Goal: Information Seeking & Learning: Learn about a topic

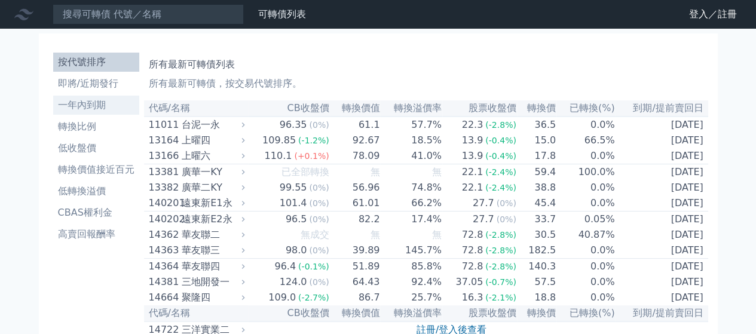
click at [83, 106] on li "一年內到期" at bounding box center [96, 105] width 86 height 14
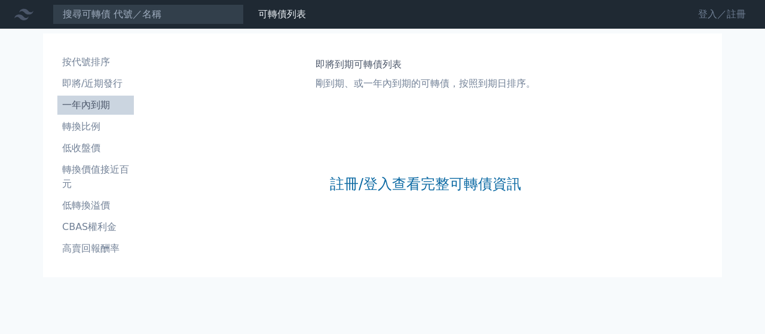
click at [712, 14] on link "登入／註冊" at bounding box center [722, 14] width 67 height 19
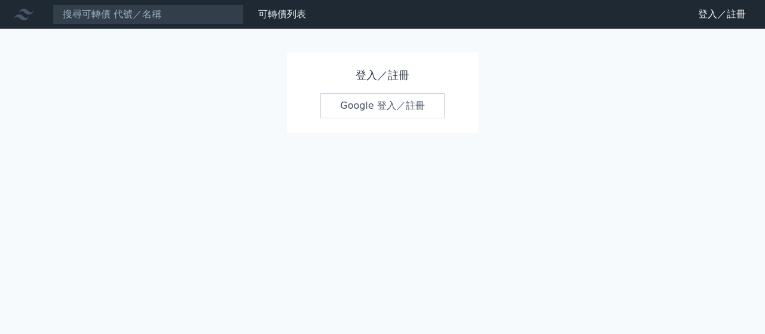
click at [373, 103] on link "Google 登入／註冊" at bounding box center [382, 105] width 124 height 25
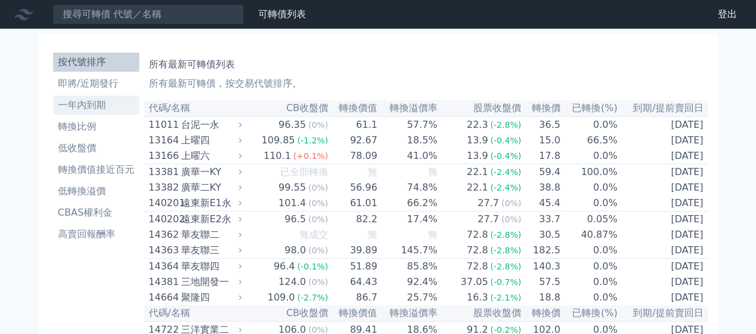
click at [81, 105] on li "一年內到期" at bounding box center [96, 105] width 86 height 14
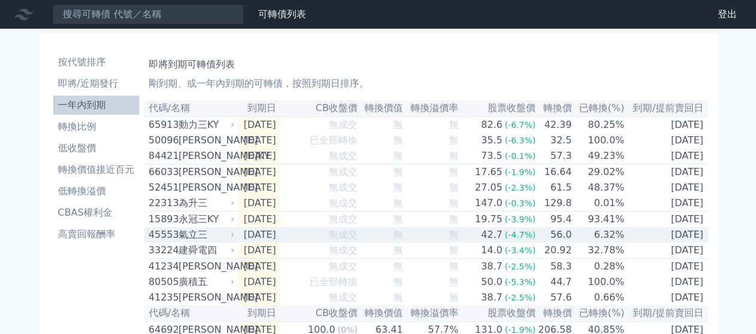
click at [230, 242] on div "氣立三" at bounding box center [206, 235] width 54 height 14
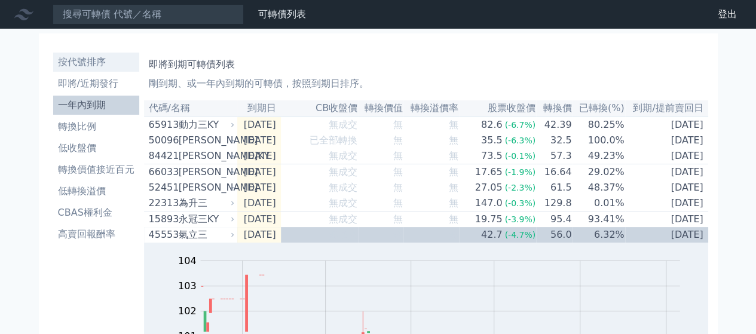
click at [87, 59] on li "按代號排序" at bounding box center [96, 62] width 86 height 14
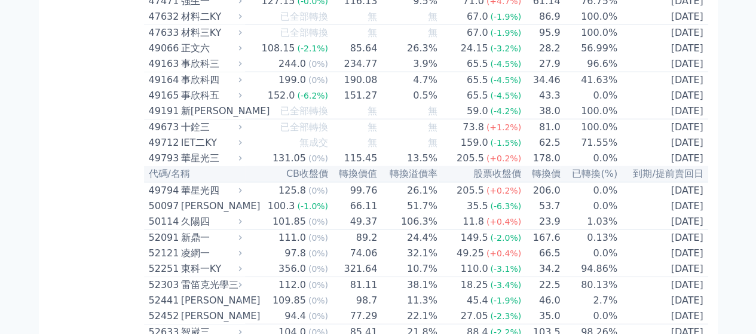
scroll to position [3627, 0]
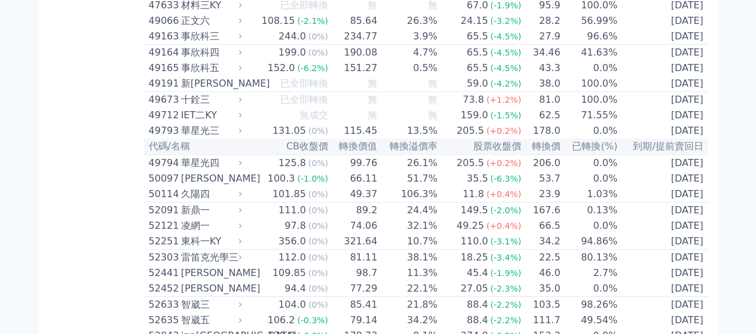
scroll to position [4054, 0]
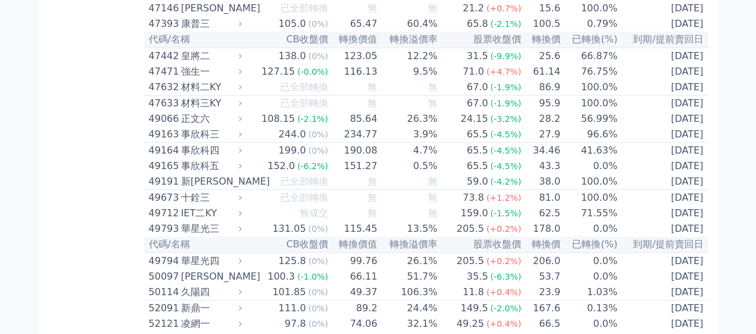
scroll to position [4193, 0]
